Goal: Information Seeking & Learning: Learn about a topic

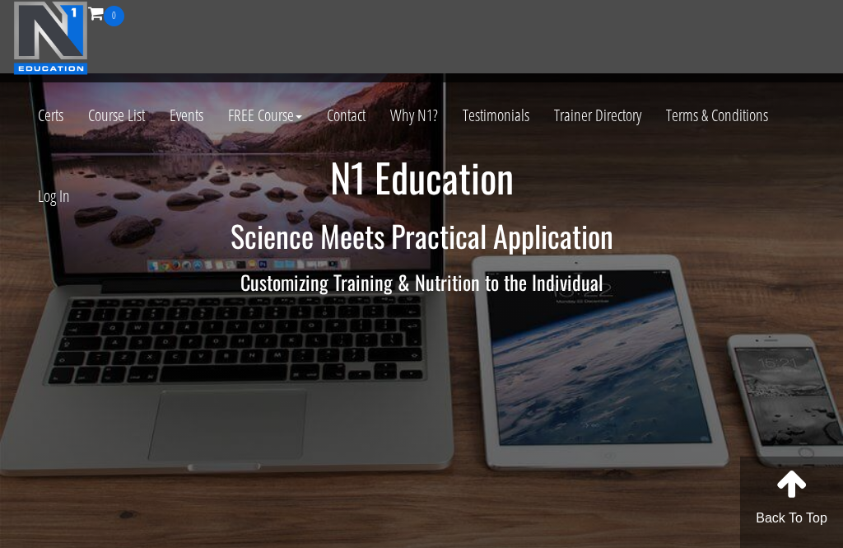
click at [52, 181] on link "Log In" at bounding box center [54, 196] width 57 height 81
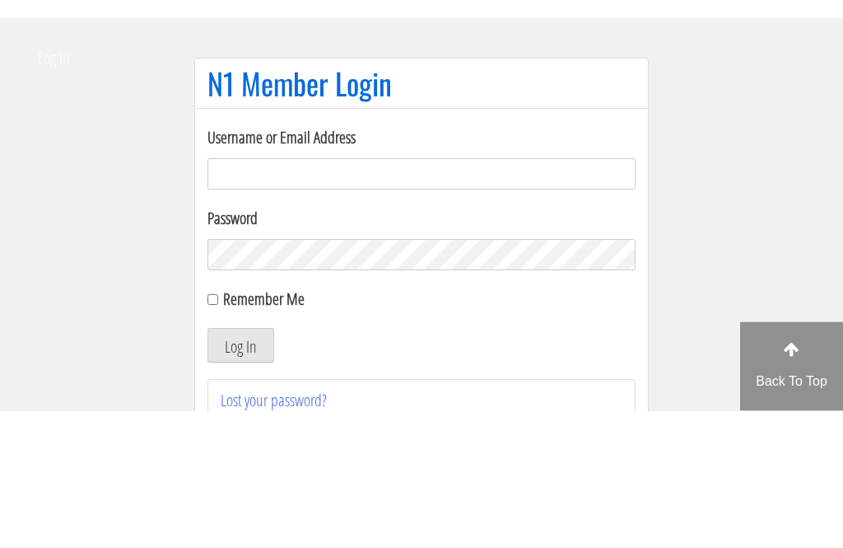
scroll to position [138, 0]
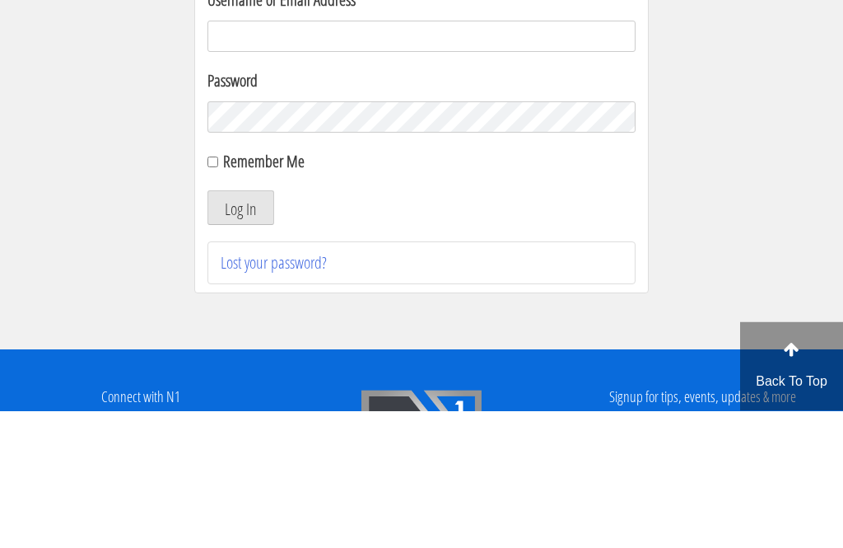
type input "joshua.sahertian@gmail.com"
click at [240, 345] on button "Log In" at bounding box center [241, 345] width 67 height 35
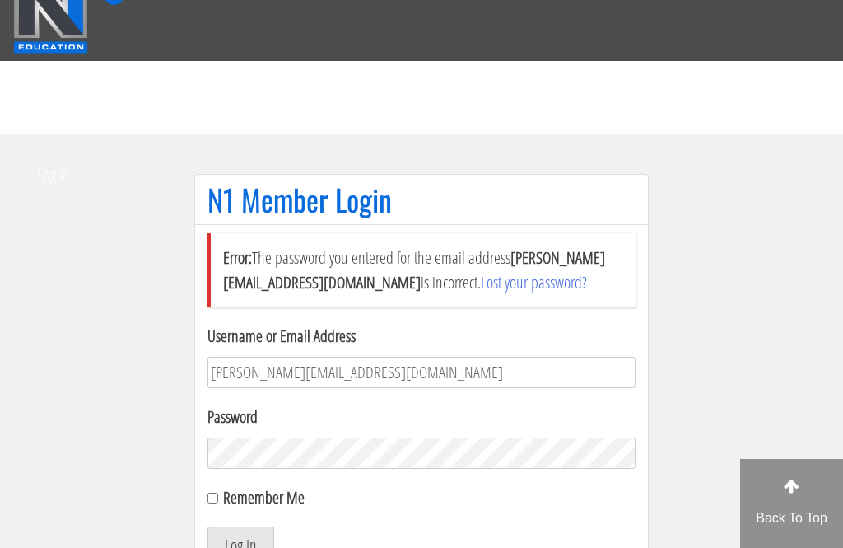
scroll to position [251, 0]
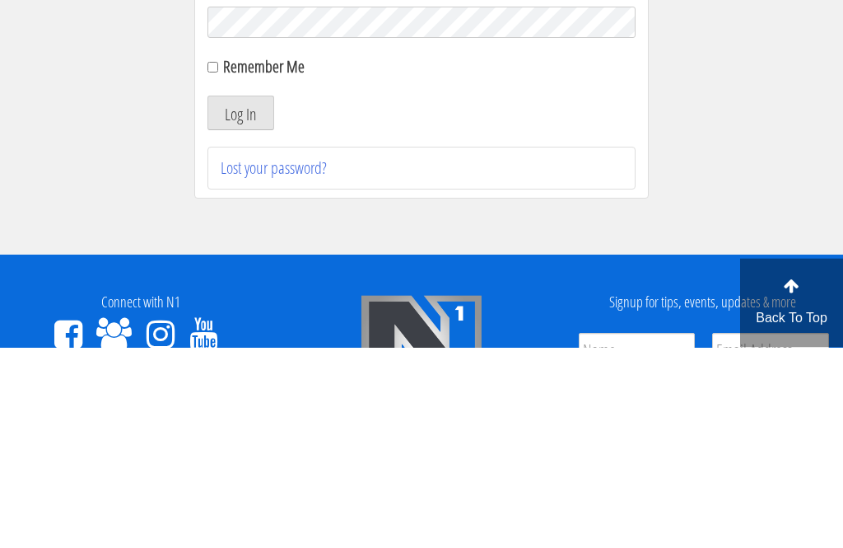
click at [240, 314] on button "Log In" at bounding box center [241, 313] width 67 height 35
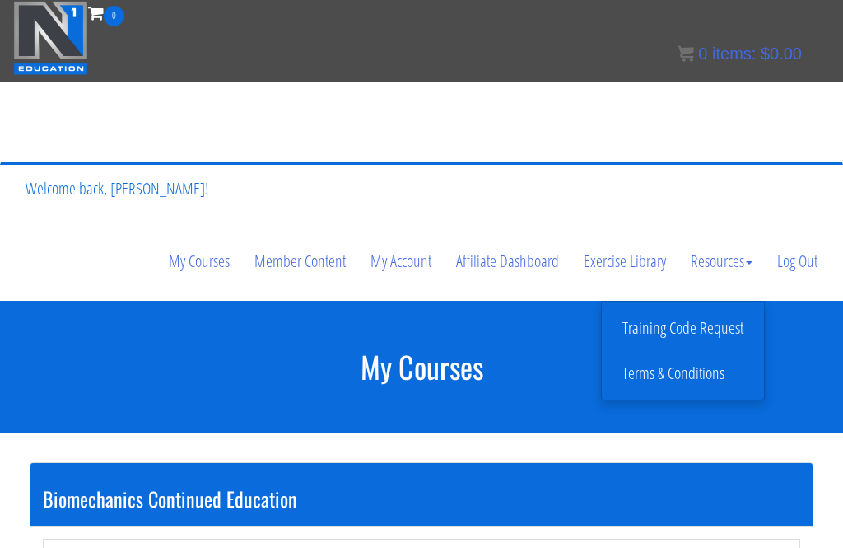
click at [736, 239] on link "Resources" at bounding box center [722, 261] width 86 height 79
click at [634, 259] on link "Exercise Library" at bounding box center [625, 261] width 107 height 79
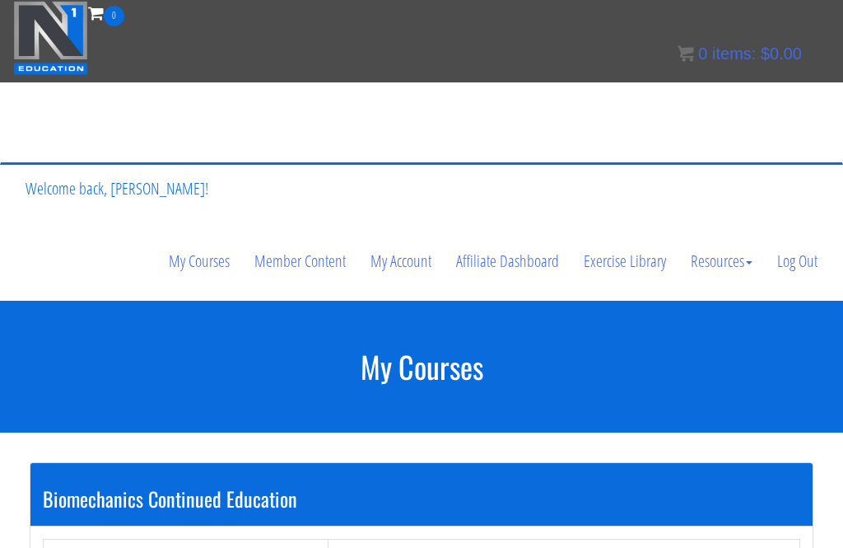
click at [649, 249] on link "Exercise Library" at bounding box center [625, 261] width 107 height 79
click at [306, 264] on link "Member Content" at bounding box center [300, 261] width 116 height 79
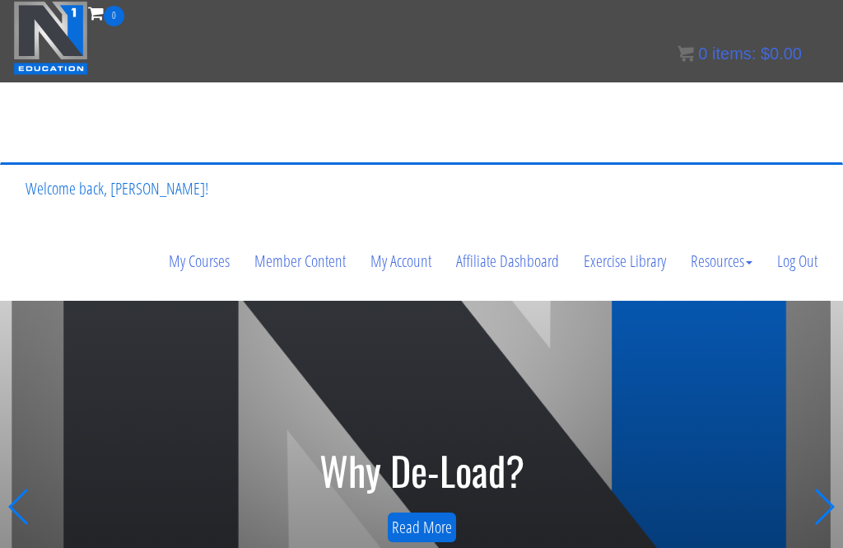
click at [187, 257] on link "My Courses" at bounding box center [199, 261] width 86 height 79
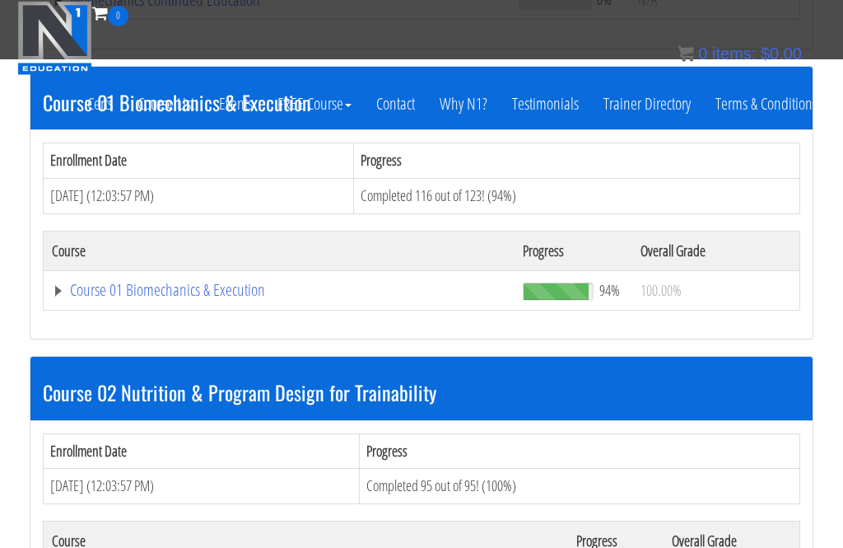
scroll to position [561, 0]
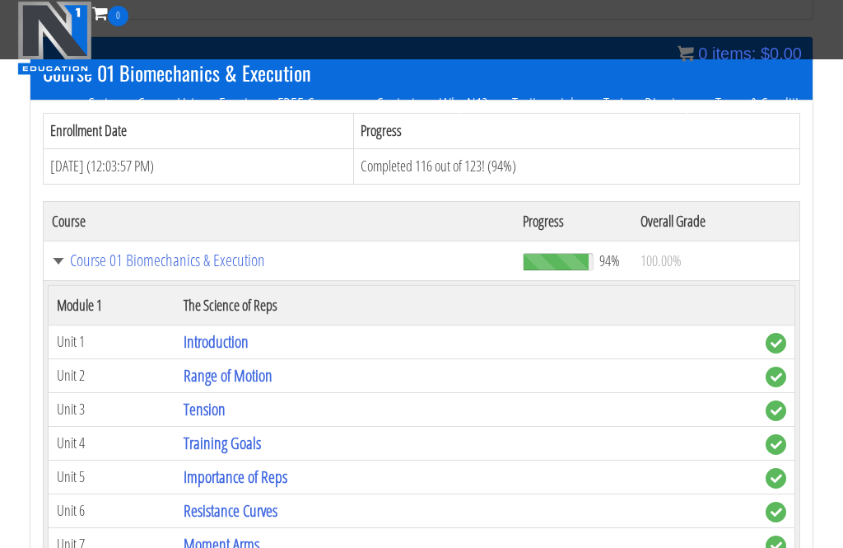
click at [54, 252] on link "Course 01 Biomechanics & Execution" at bounding box center [279, 260] width 455 height 16
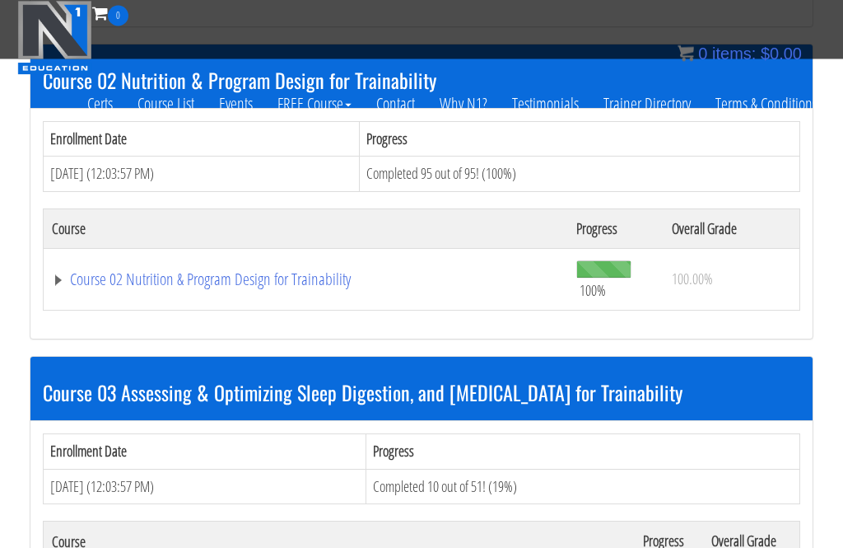
scroll to position [843, 0]
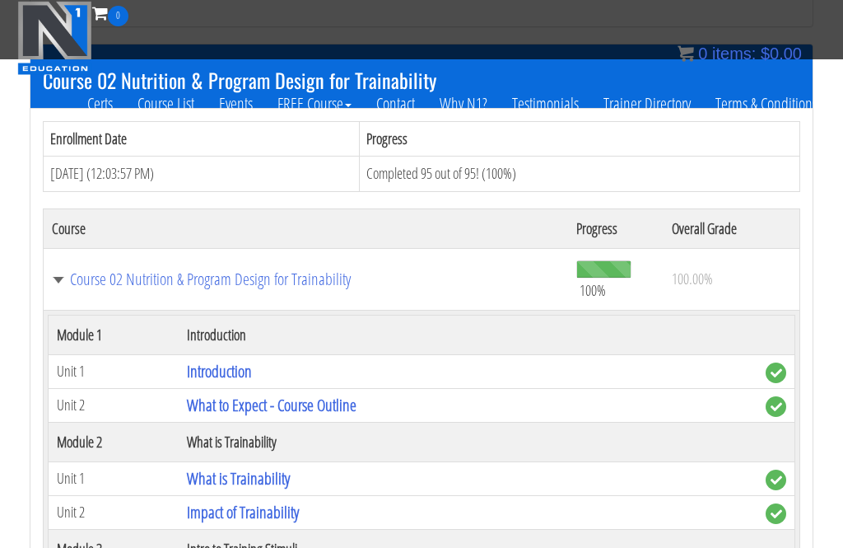
click at [55, 260] on td "Course 02 Nutrition & Program Design for Trainability" at bounding box center [306, 279] width 525 height 62
click at [60, 271] on link "Course 02 Nutrition & Program Design for Trainability" at bounding box center [306, 279] width 508 height 16
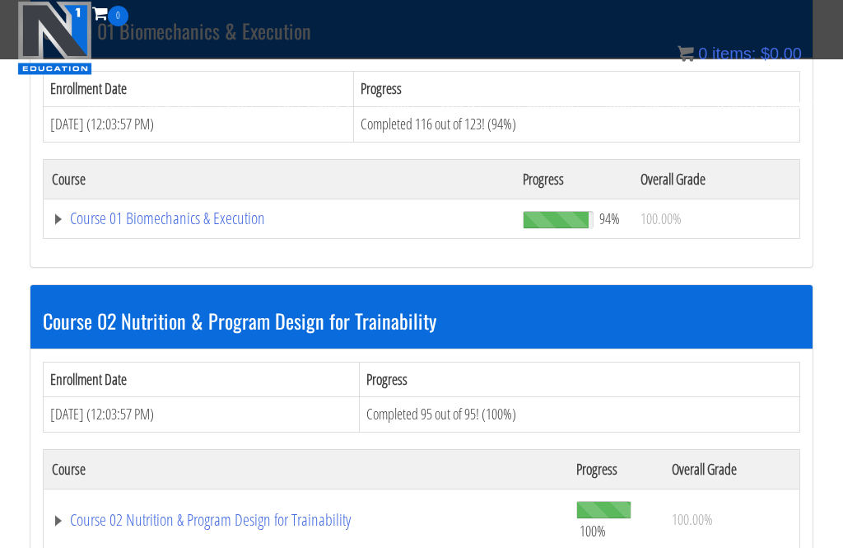
scroll to position [598, 0]
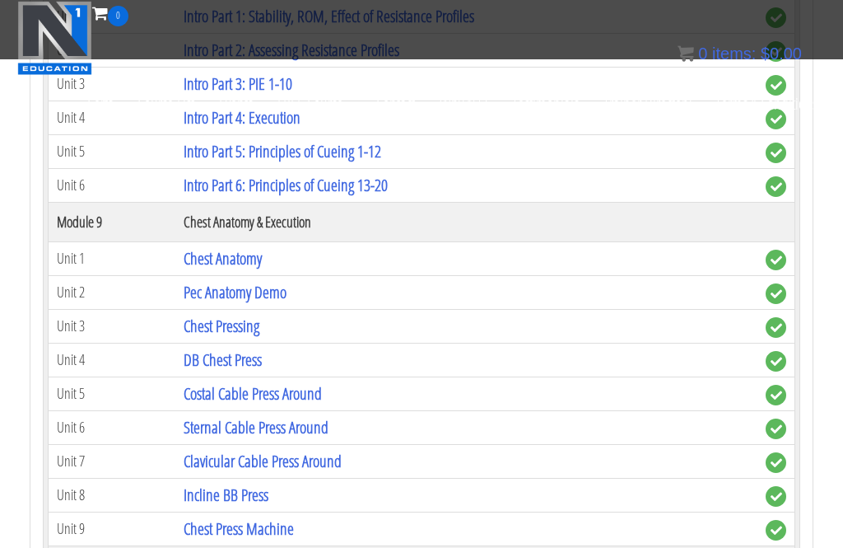
scroll to position [2387, 0]
